Goal: Task Accomplishment & Management: Manage account settings

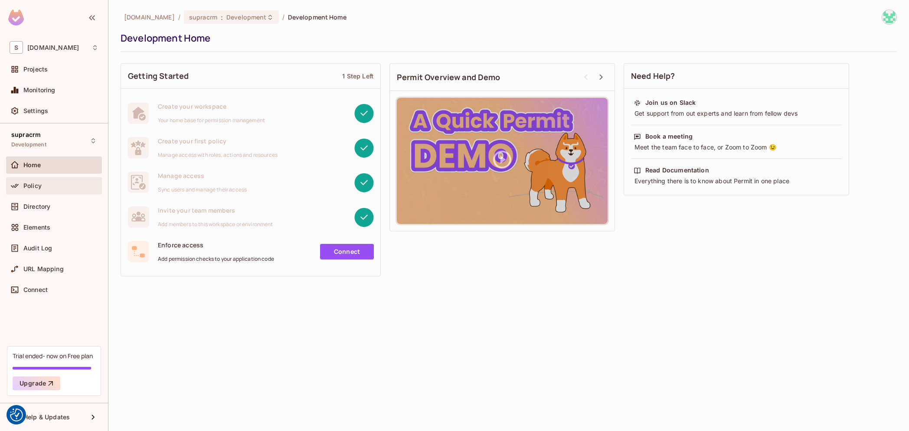
click at [45, 188] on div "Policy" at bounding box center [60, 185] width 75 height 7
click at [56, 195] on div "Policy" at bounding box center [54, 187] width 96 height 21
click at [57, 191] on div "Policy" at bounding box center [54, 185] width 96 height 17
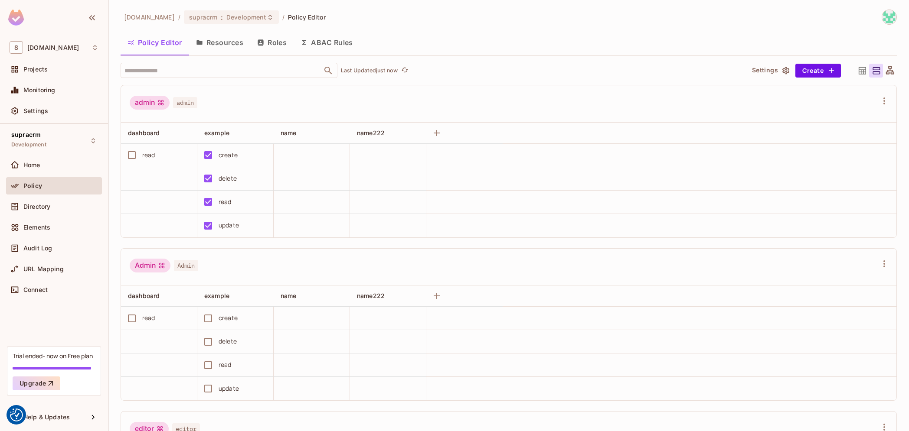
click at [284, 45] on button "Roles" at bounding box center [271, 43] width 43 height 22
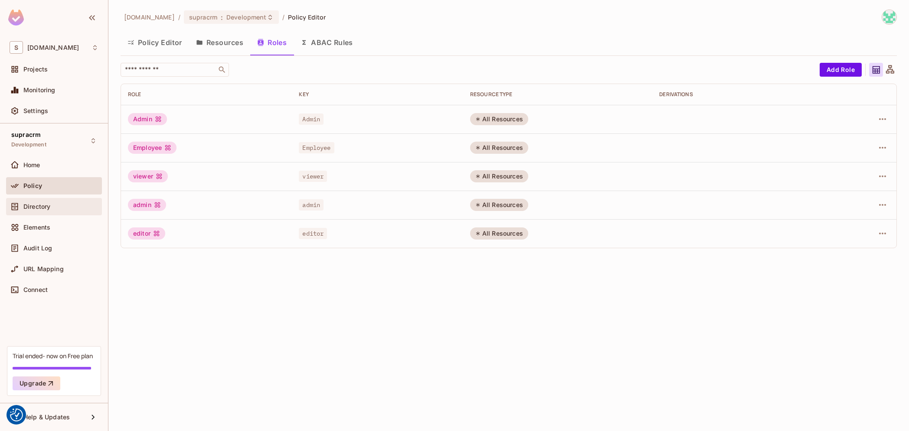
click at [53, 205] on div "Directory" at bounding box center [60, 206] width 75 height 7
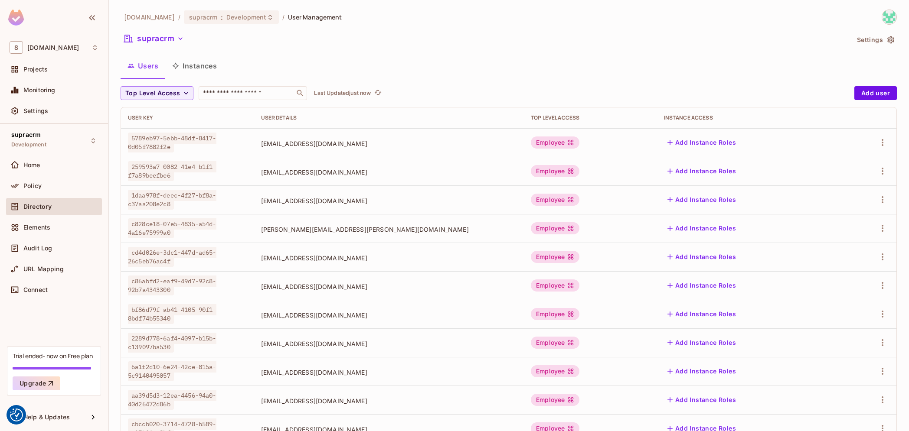
drag, startPoint x: 575, startPoint y: 144, endPoint x: 605, endPoint y: 137, distance: 30.8
click at [517, 144] on span "rodri@supracode.eu" at bounding box center [389, 144] width 256 height 8
click at [877, 145] on icon "button" at bounding box center [882, 142] width 10 height 10
click at [877, 145] on div at bounding box center [454, 215] width 909 height 431
click at [877, 146] on icon "button" at bounding box center [882, 142] width 10 height 10
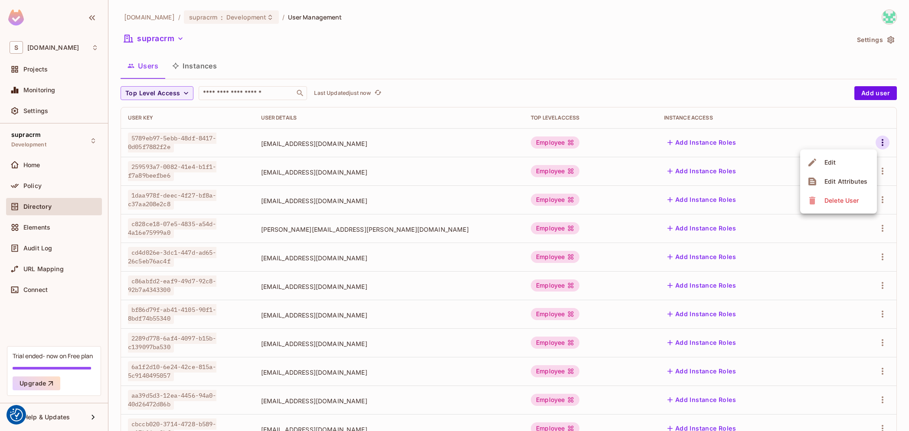
click at [852, 169] on li "Edit" at bounding box center [838, 162] width 77 height 19
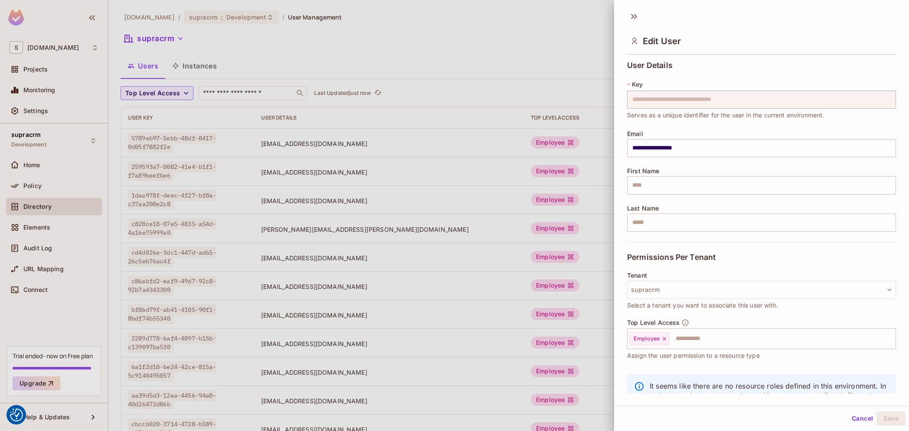
scroll to position [37, 0]
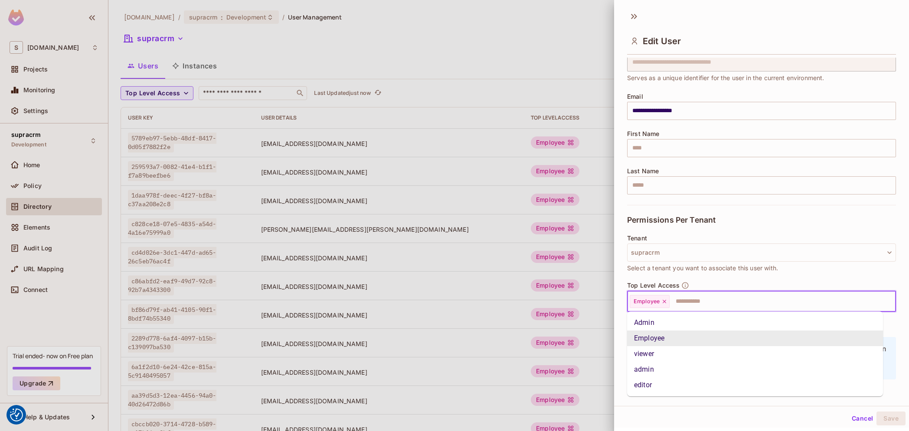
click at [686, 303] on input "text" at bounding box center [774, 301] width 209 height 17
click at [654, 351] on li "viewer" at bounding box center [755, 354] width 256 height 16
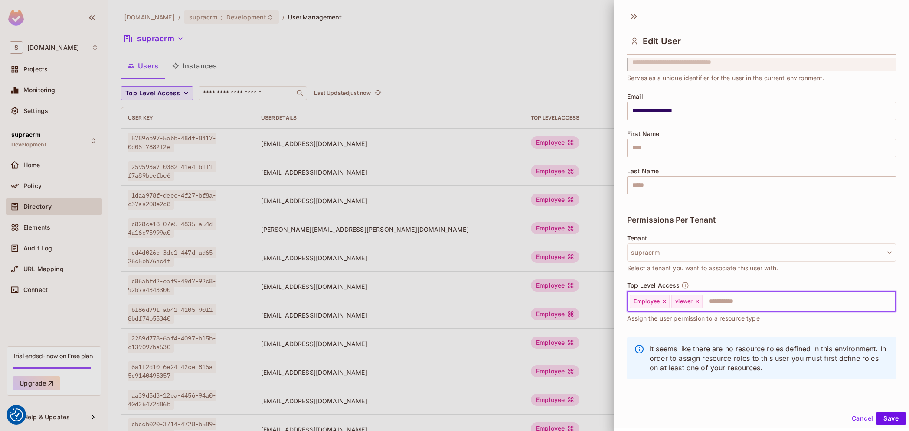
click at [699, 303] on icon at bounding box center [697, 302] width 6 height 6
